Goal: Task Accomplishment & Management: Complete application form

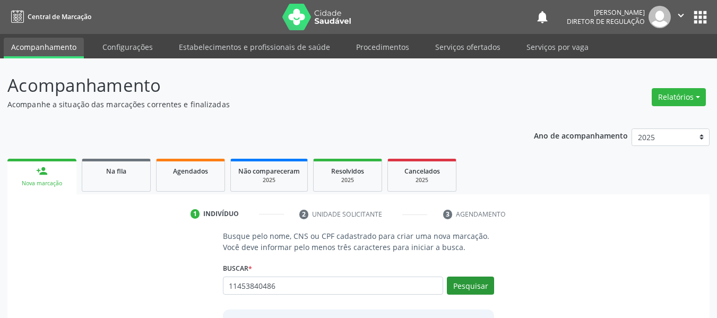
type input "11453840486"
click at [493, 285] on button "Pesquisar" at bounding box center [470, 285] width 47 height 18
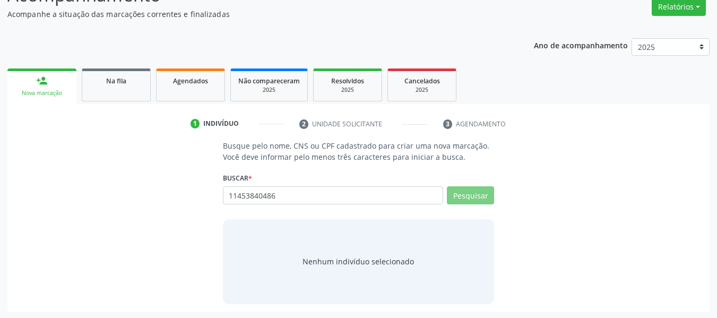
scroll to position [91, 0]
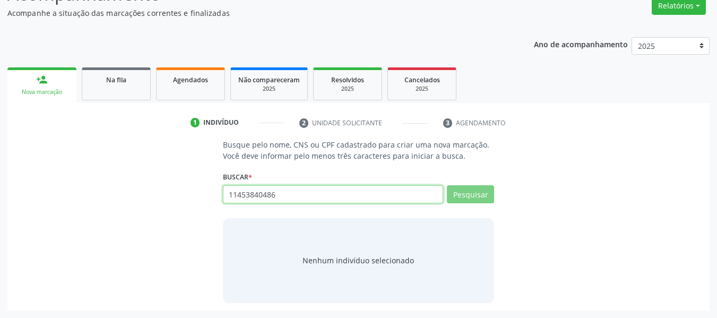
click at [287, 198] on input "11453840486" at bounding box center [333, 194] width 221 height 18
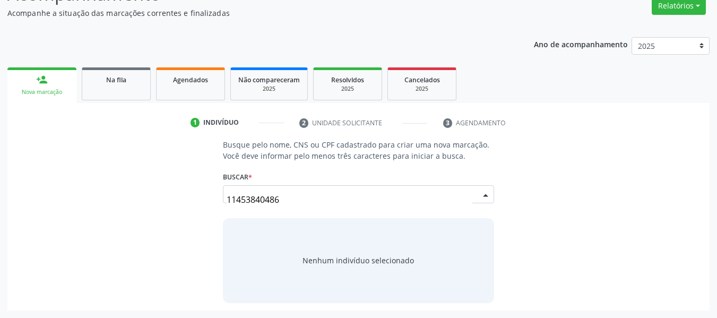
click at [492, 190] on div "11453840486 [PERSON_NAME] de [GEOGRAPHIC_DATA] CPF: 114.538.404-86 CNS: 708 201…" at bounding box center [359, 197] width 272 height 25
click at [474, 194] on button "Pesquisar" at bounding box center [470, 194] width 47 height 18
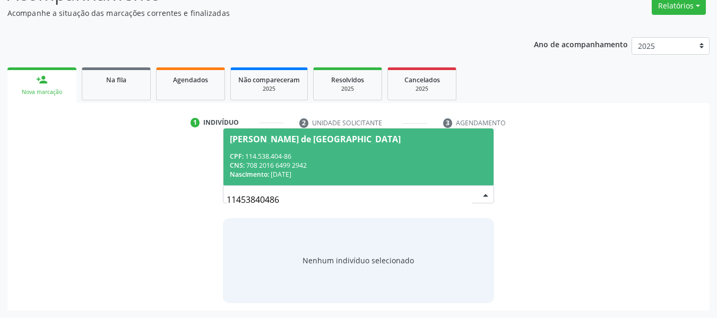
click at [373, 154] on div "CPF: 114.538.404-86" at bounding box center [359, 156] width 258 height 9
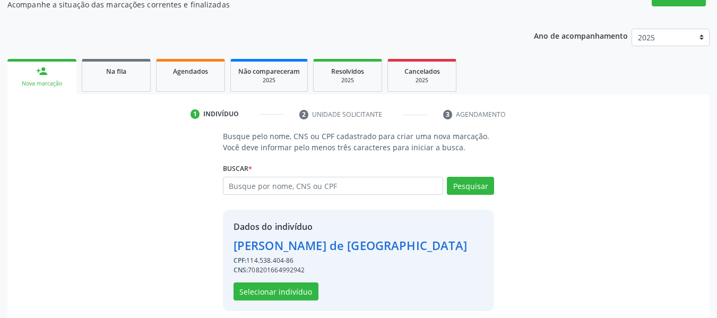
scroll to position [108, 0]
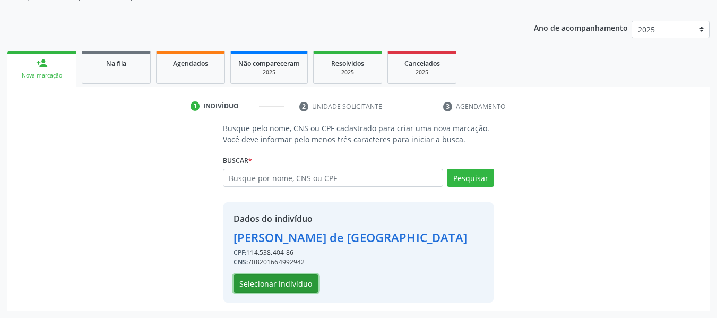
click at [283, 281] on button "Selecionar indivíduo" at bounding box center [275, 283] width 85 height 18
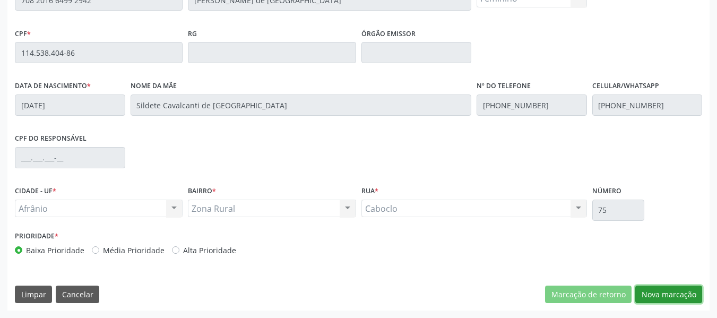
click at [668, 294] on button "Nova marcação" at bounding box center [668, 294] width 67 height 18
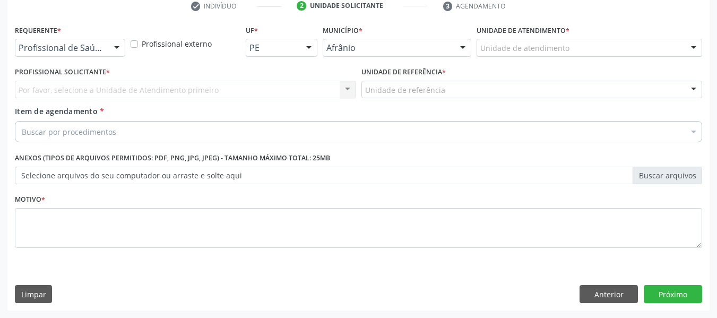
scroll to position [208, 0]
click at [167, 178] on label "Selecione arquivos do seu computador ou arraste e solte aqui" at bounding box center [358, 176] width 687 height 18
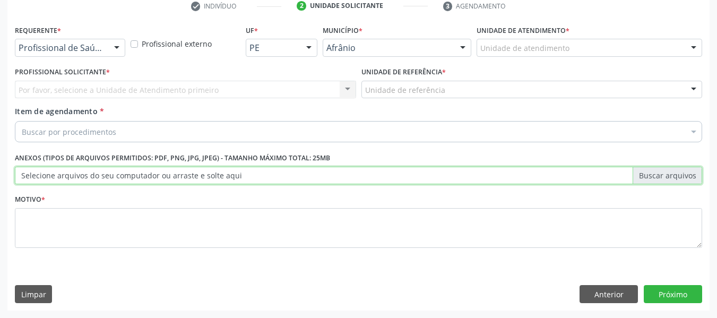
click at [167, 178] on input "Selecione arquivos do seu computador ou arraste e solte aqui" at bounding box center [358, 176] width 687 height 18
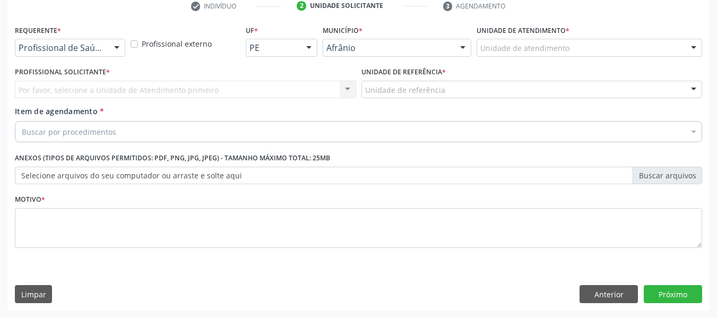
click at [115, 134] on div "Buscar por procedimentos" at bounding box center [358, 131] width 687 height 21
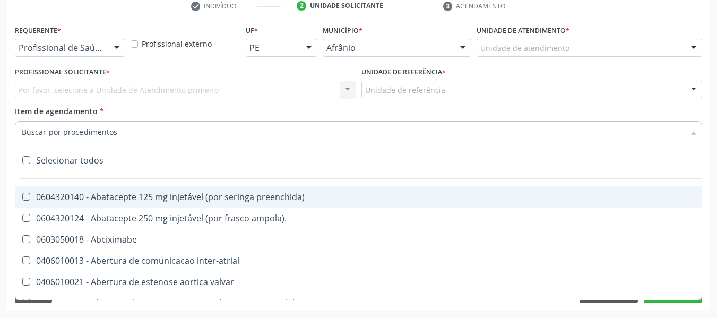
click at [114, 128] on input "Item de agendamento *" at bounding box center [353, 131] width 662 height 21
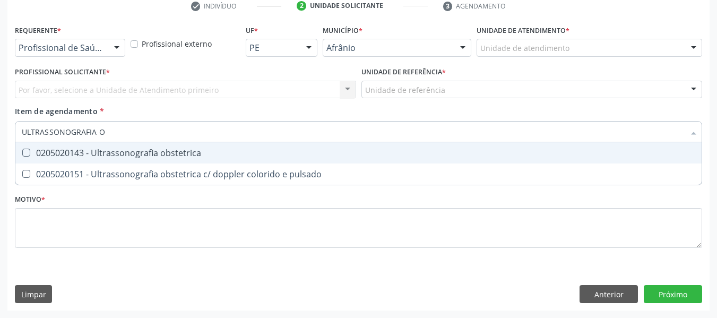
type input "ULTRASSONOGRAFIA"
